Goal: Information Seeking & Learning: Learn about a topic

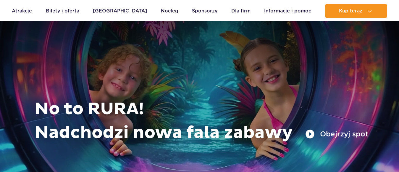
scroll to position [325, 0]
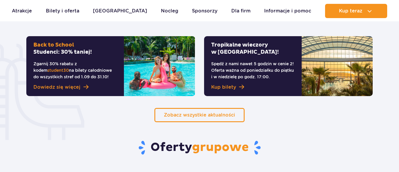
click at [276, 56] on div "Tropikalne wieczory w Suntago! Spędź z nami nawet 5 godzin w cenie 2! Oferta wa…" at bounding box center [253, 66] width 98 height 60
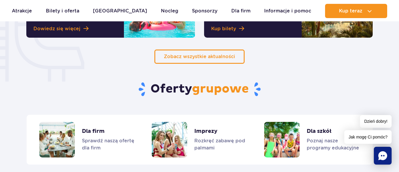
scroll to position [444, 0]
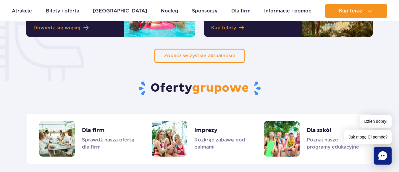
click at [381, 157] on icon "Chat" at bounding box center [382, 155] width 9 height 9
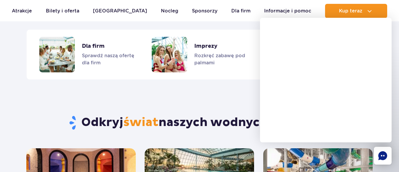
scroll to position [532, 0]
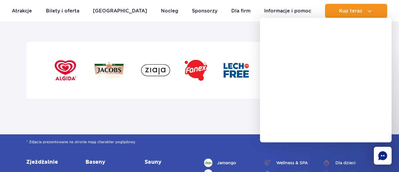
scroll to position [1952, 0]
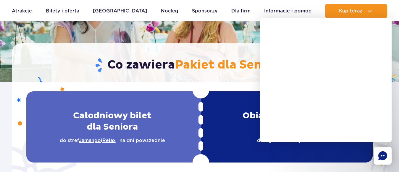
scroll to position [89, 0]
click at [164, 129] on h2 "Całodniowy bilet dla Seniora" at bounding box center [112, 121] width 158 height 22
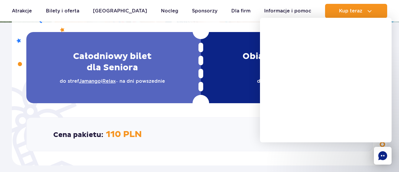
scroll to position [177, 0]
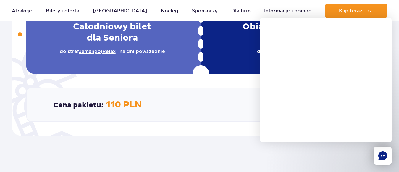
click at [173, 53] on p "do stref [PERSON_NAME] i Relax – na dni powszednie" at bounding box center [112, 51] width 158 height 7
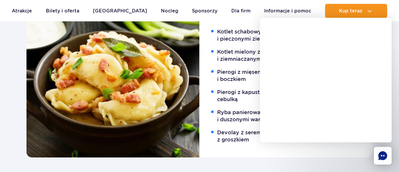
scroll to position [503, 0]
